Goal: Task Accomplishment & Management: Manage account settings

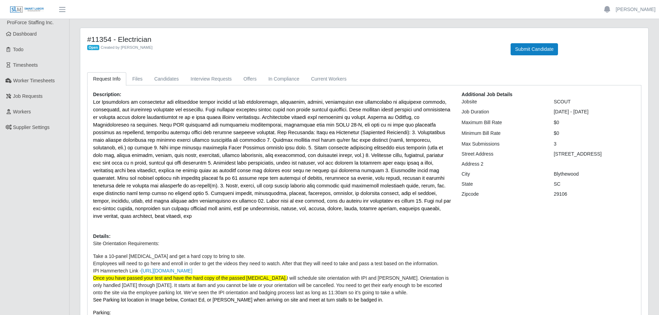
scroll to position [0, 0]
click at [30, 96] on span "Job Requests" at bounding box center [28, 96] width 30 height 6
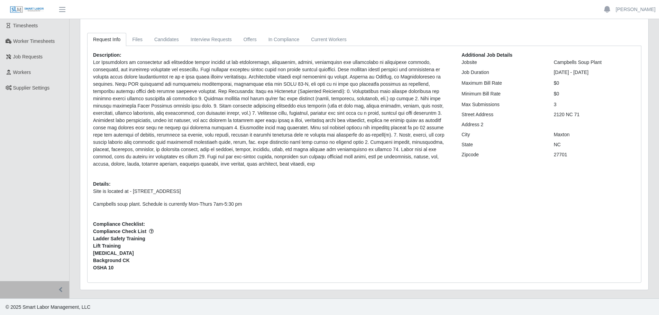
scroll to position [40, 0]
